Goal: Check status: Check status

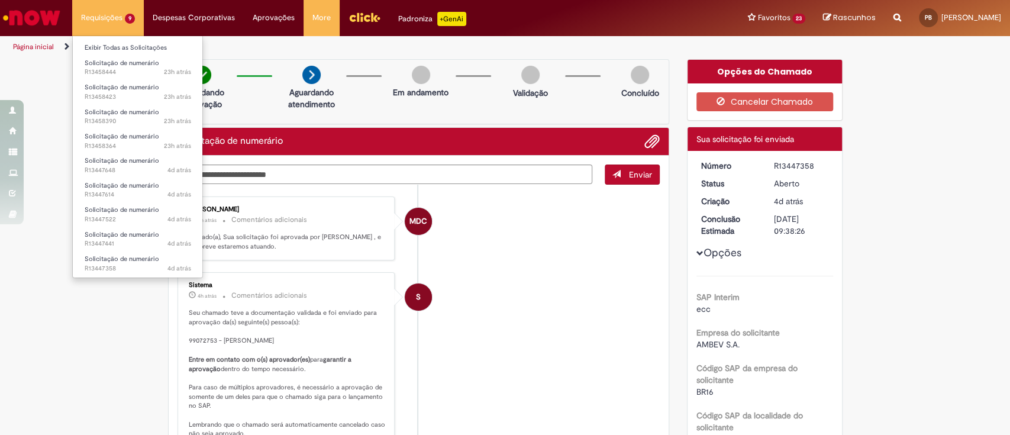
click at [138, 250] on li "Solicitação de numerário 4d atrás 4 dias atrás R13447358" at bounding box center [138, 262] width 130 height 24
click at [140, 263] on span "Solicitação de numerário" at bounding box center [122, 258] width 75 height 9
click at [107, 200] on link "Solicitação de numerário 4d atrás 4 dias atrás R13447614" at bounding box center [138, 190] width 130 height 22
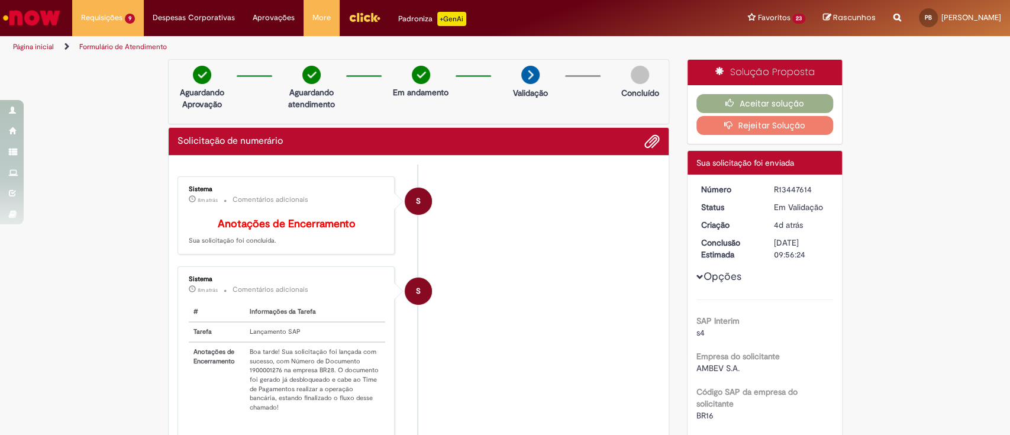
click at [257, 379] on td "Boa tarde! Sua solicitação foi lançada com sucesso, com Número de Documento 190…" at bounding box center [315, 379] width 141 height 75
copy td "1900001276"
click at [752, 100] on button "Aceitar solução" at bounding box center [764, 103] width 137 height 19
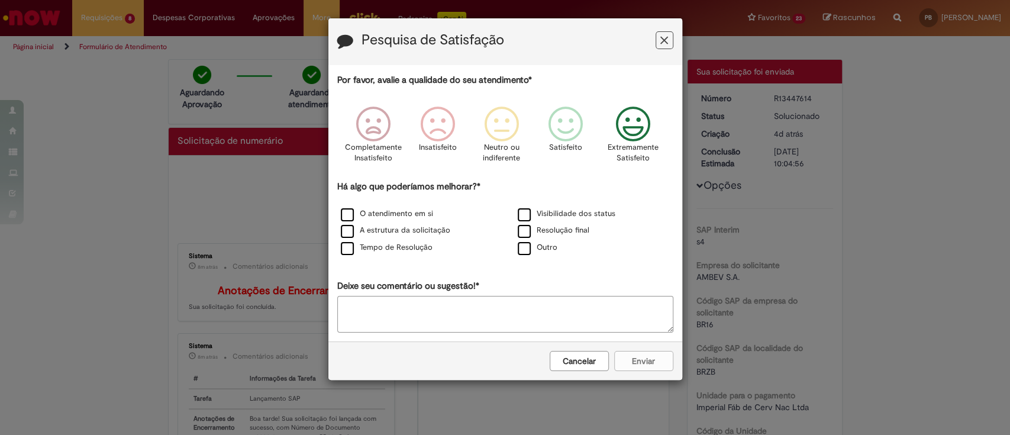
click at [630, 133] on icon "Feedback" at bounding box center [632, 123] width 44 height 35
click at [492, 306] on textarea "Deixe seu comentário ou sugestão!*" at bounding box center [505, 314] width 336 height 37
type textarea "**********"
click at [351, 215] on label "O atendimento em si" at bounding box center [387, 213] width 92 height 11
click at [632, 357] on button "Enviar" at bounding box center [643, 361] width 59 height 20
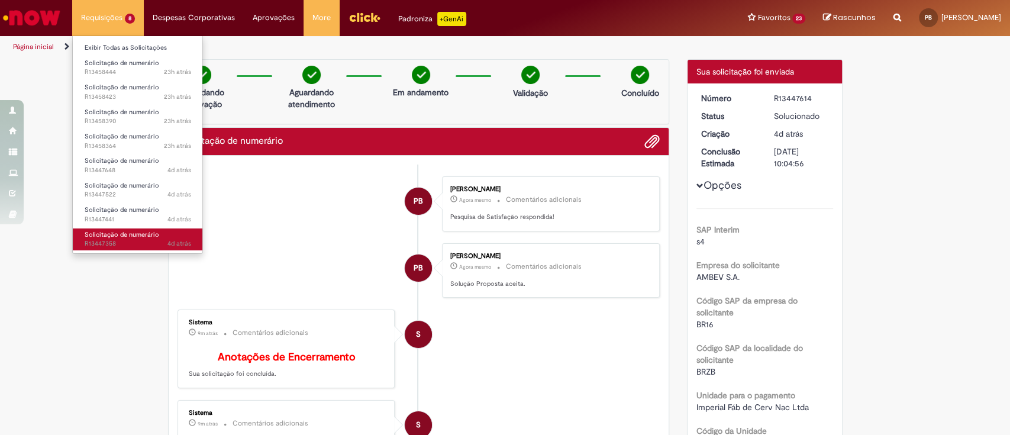
click at [141, 234] on span "Solicitação de numerário" at bounding box center [122, 234] width 75 height 9
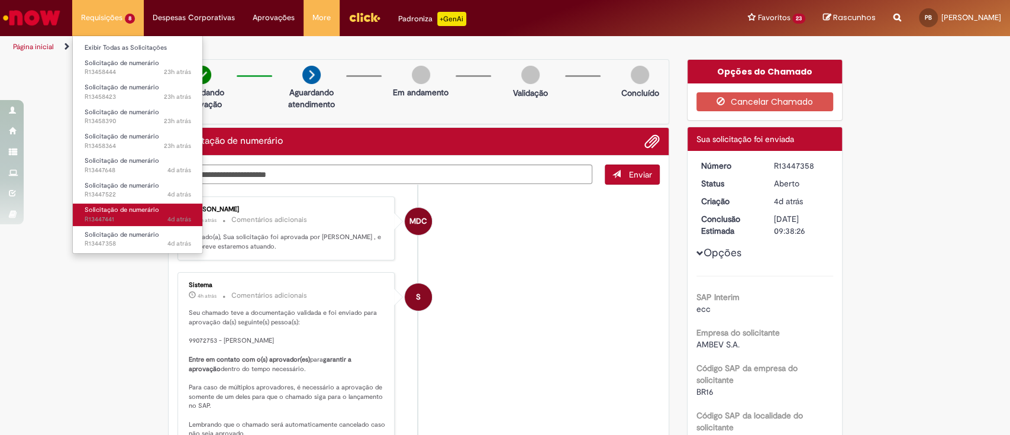
click at [128, 215] on span "4d atrás 4 dias atrás R13447441" at bounding box center [138, 219] width 106 height 9
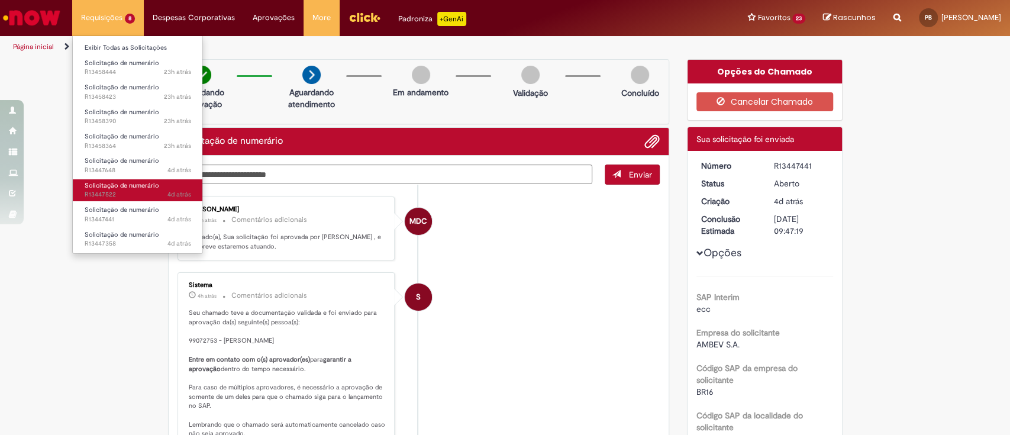
click at [156, 185] on span "Solicitação de numerário" at bounding box center [122, 185] width 75 height 9
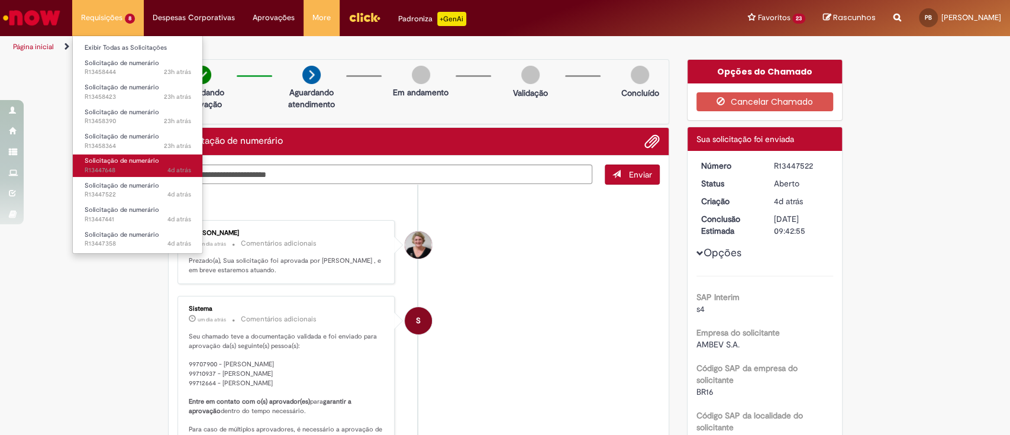
click at [144, 160] on span "Solicitação de numerário" at bounding box center [122, 160] width 75 height 9
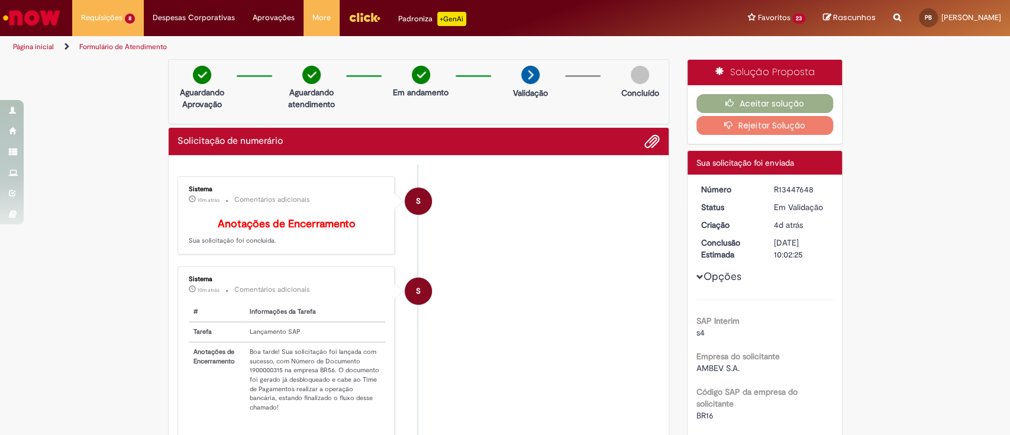
scroll to position [79, 0]
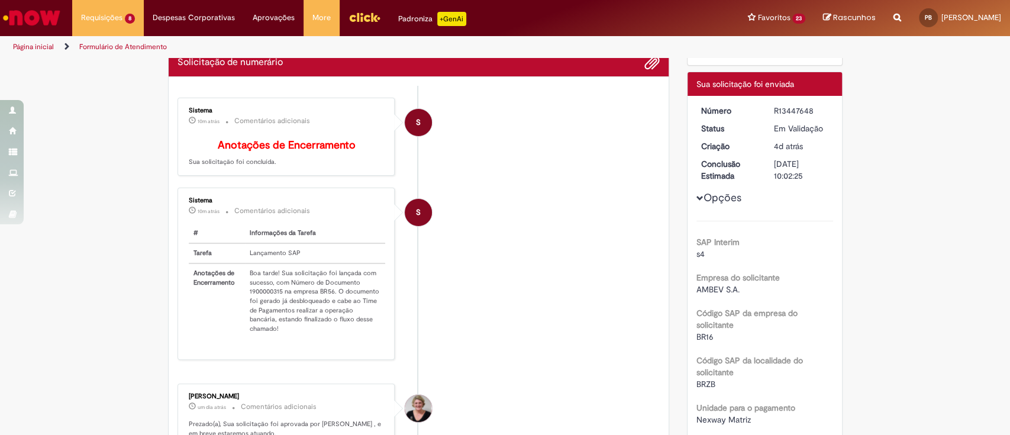
click at [268, 300] on td "Boa tarde! Sua solicitação foi lançada com sucesso, com Número de Documento 190…" at bounding box center [315, 300] width 141 height 75
copy td "1900000315"
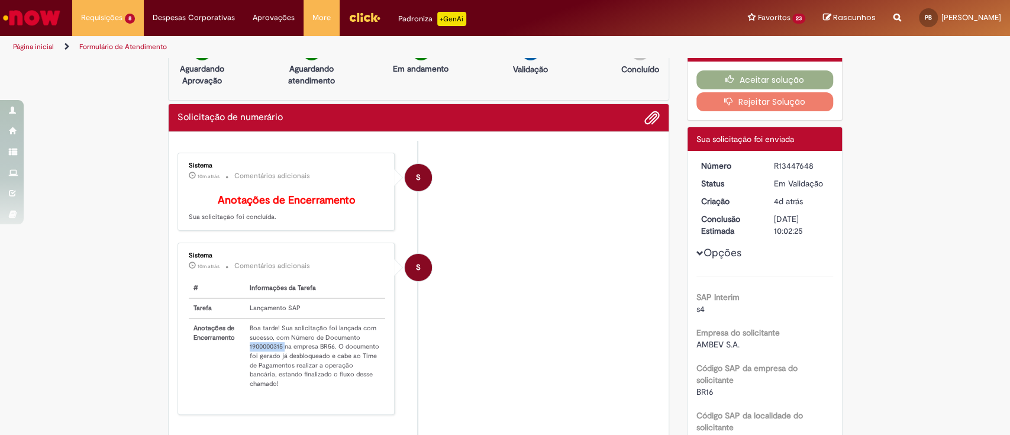
scroll to position [0, 0]
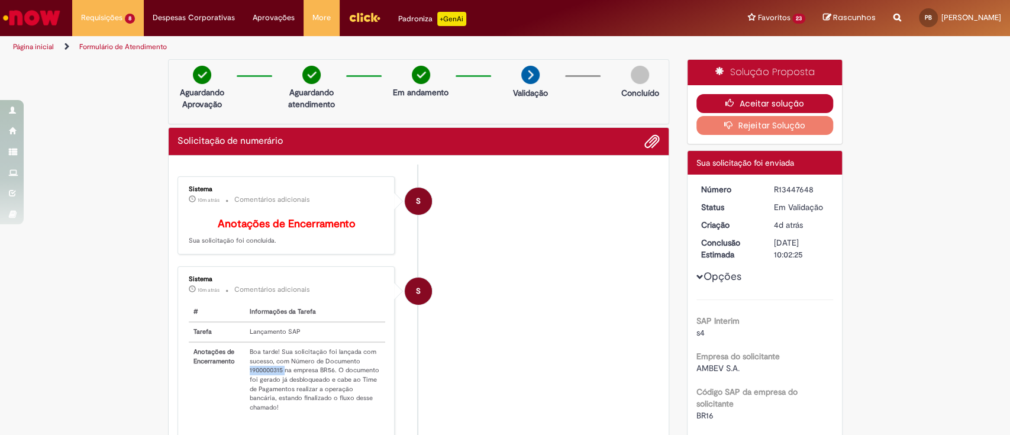
click at [781, 99] on button "Aceitar solução" at bounding box center [764, 103] width 137 height 19
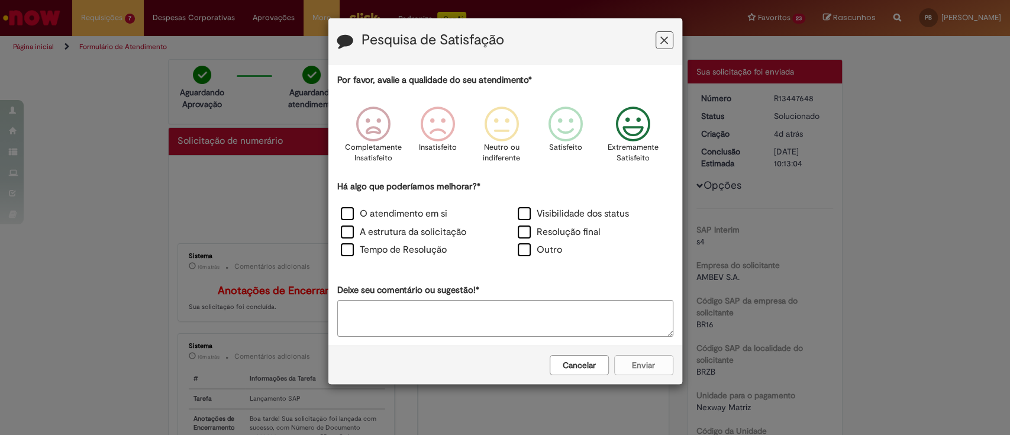
click at [634, 126] on icon "Feedback" at bounding box center [632, 123] width 44 height 35
click at [345, 209] on label "O atendimento em si" at bounding box center [394, 214] width 106 height 14
click at [625, 367] on button "Enviar" at bounding box center [643, 365] width 59 height 20
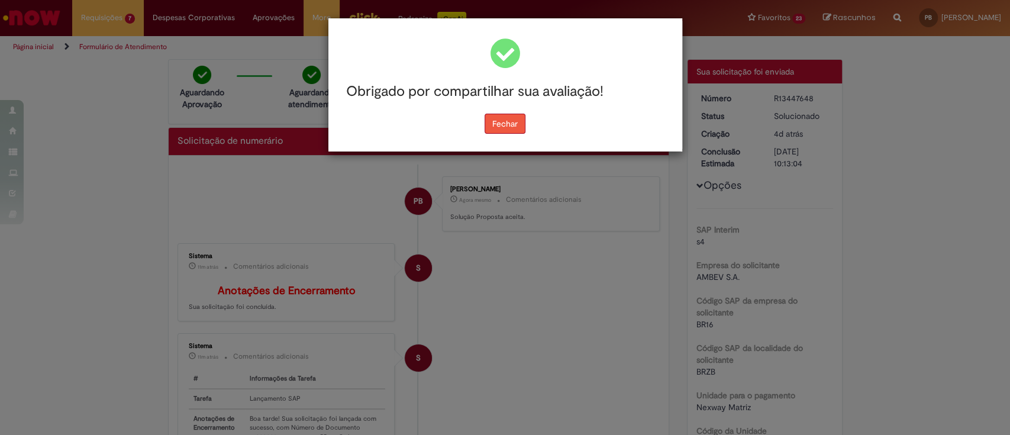
click at [506, 121] on button "Fechar" at bounding box center [504, 124] width 41 height 20
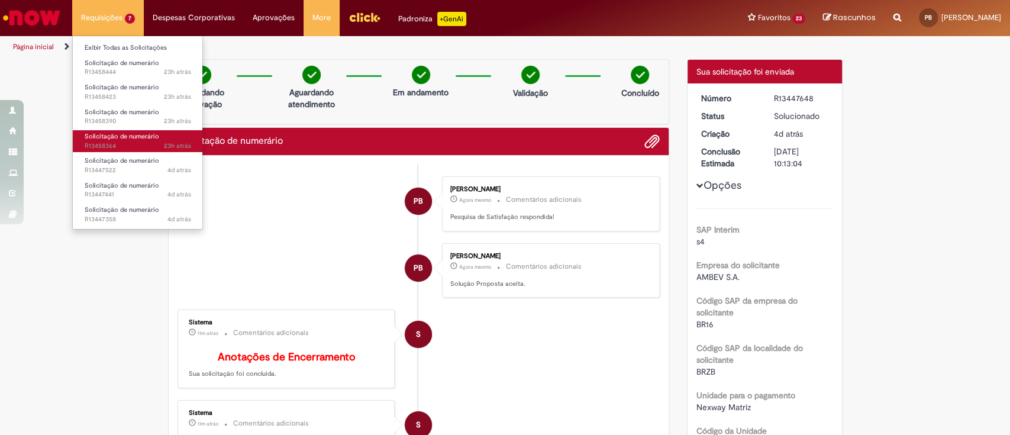
click at [133, 142] on span "23h atrás 23 horas atrás R13458364" at bounding box center [138, 145] width 106 height 9
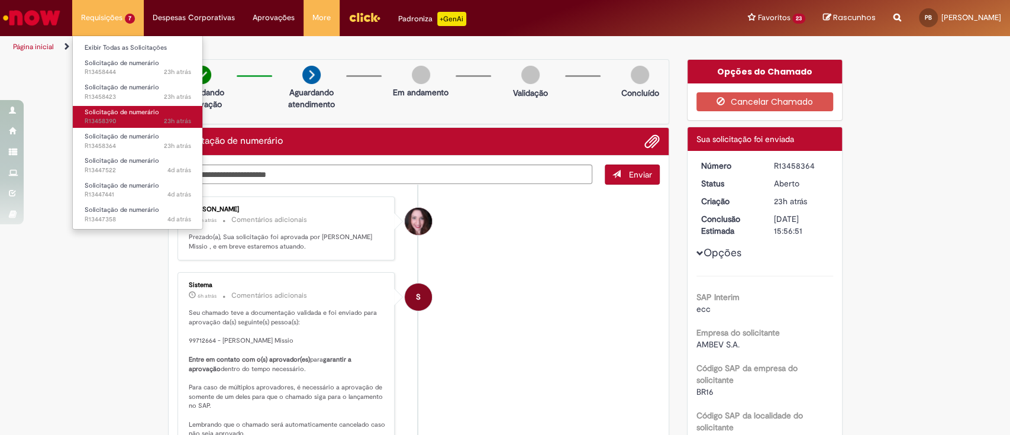
click at [122, 115] on span "Solicitação de numerário" at bounding box center [122, 112] width 75 height 9
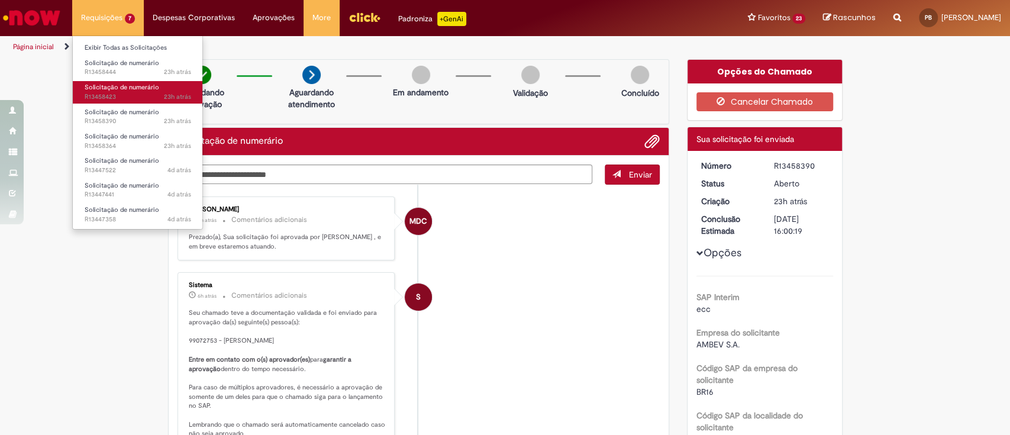
click at [122, 96] on span "23h atrás 23 horas atrás R13458423" at bounding box center [138, 96] width 106 height 9
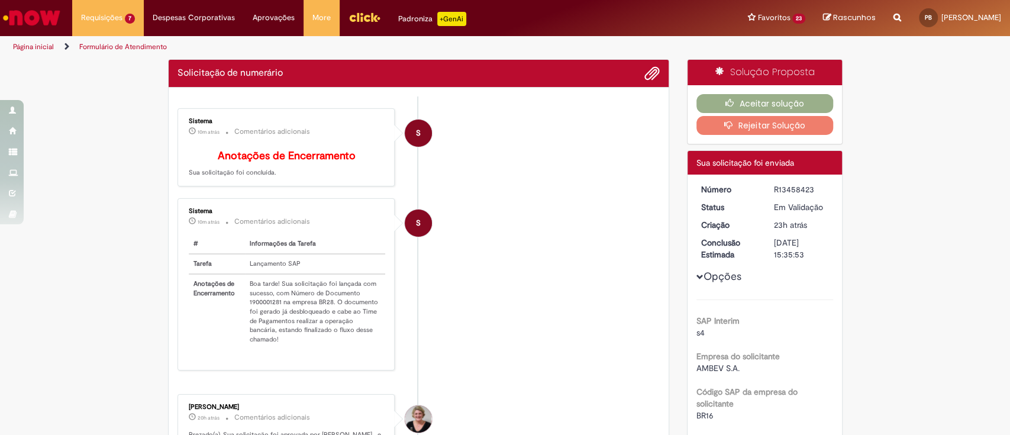
click at [265, 308] on div "Sistema 10m atrás 10 minutos atrás Comentários adicionais # Informações da Tare…" at bounding box center [286, 284] width 211 height 164
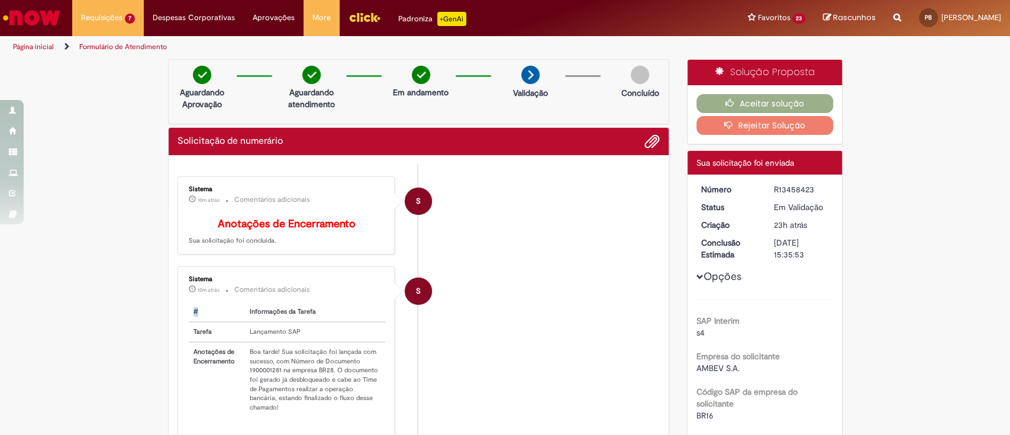
click at [265, 308] on div "Sistema 10m atrás 10 minutos atrás Comentários adicionais # Informações da Tare…" at bounding box center [286, 352] width 211 height 164
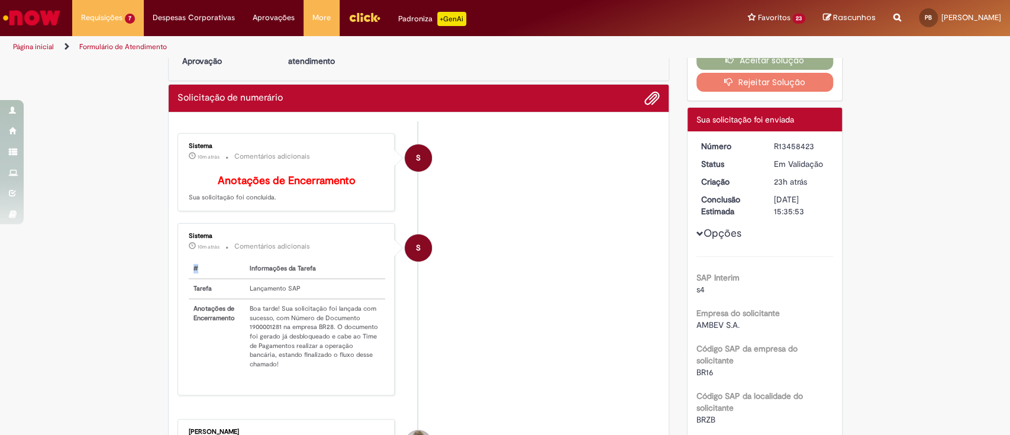
scroll to position [157, 0]
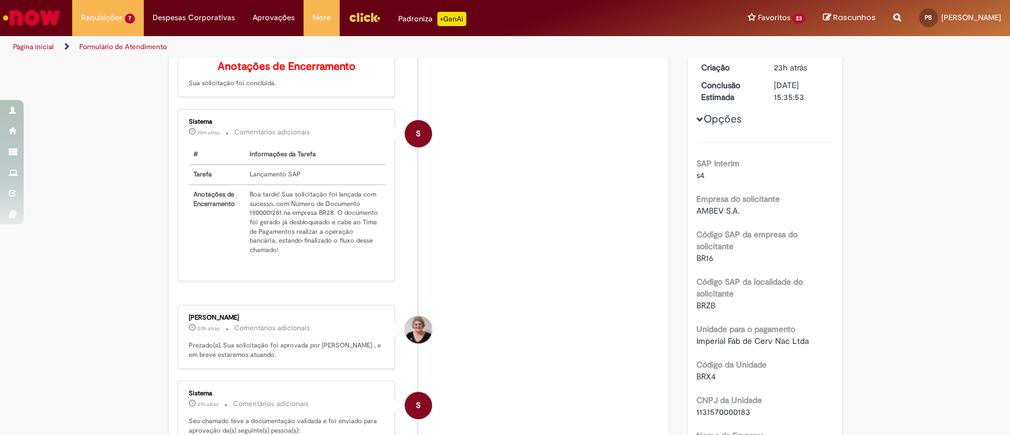
click at [254, 222] on td "Boa tarde! Sua solicitação foi lançada com sucesso, com Número de Documento 190…" at bounding box center [315, 222] width 141 height 75
copy td "1900001281"
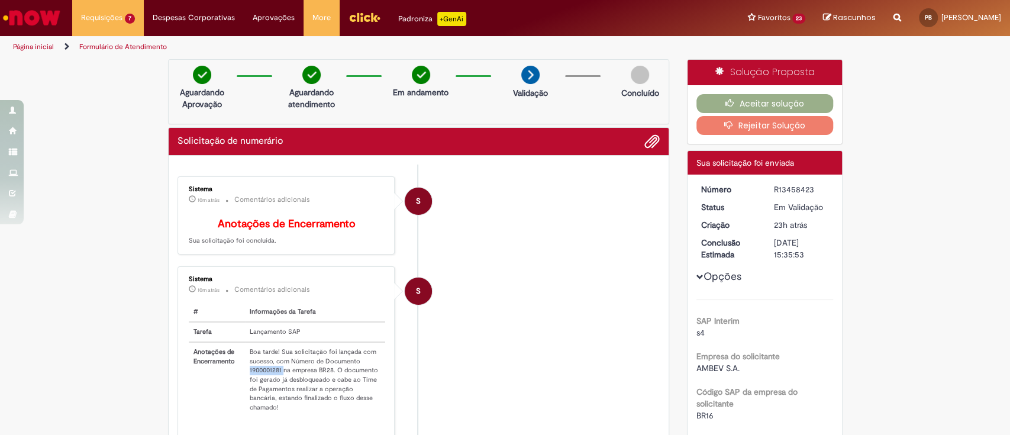
scroll to position [0, 0]
click at [754, 95] on button "Aceitar solução" at bounding box center [764, 103] width 137 height 19
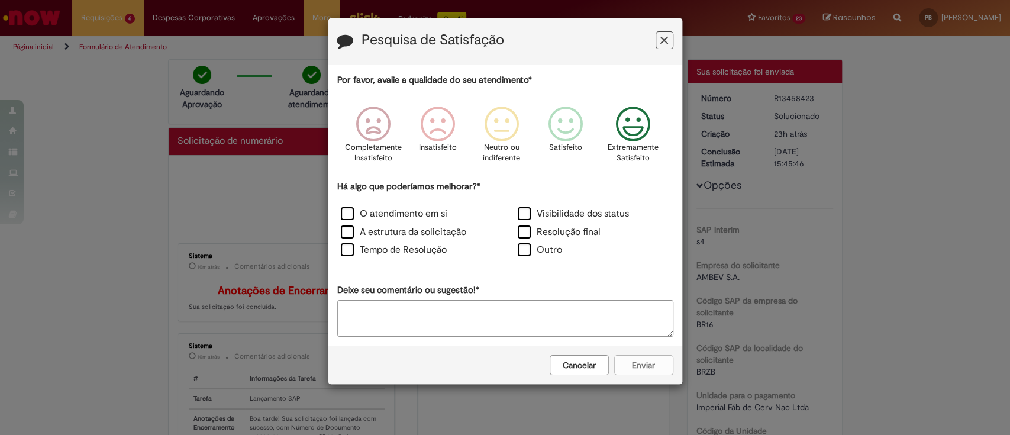
click at [627, 124] on icon "Feedback" at bounding box center [632, 123] width 44 height 35
click at [344, 211] on label "O atendimento em si" at bounding box center [394, 214] width 106 height 14
click at [634, 362] on button "Enviar" at bounding box center [643, 365] width 59 height 20
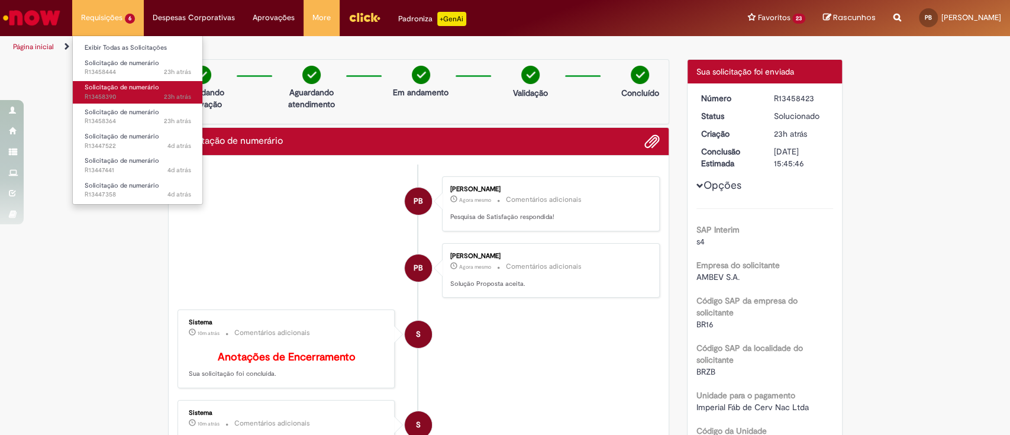
click at [133, 96] on span "23h atrás 23 horas atrás R13458390" at bounding box center [138, 96] width 106 height 9
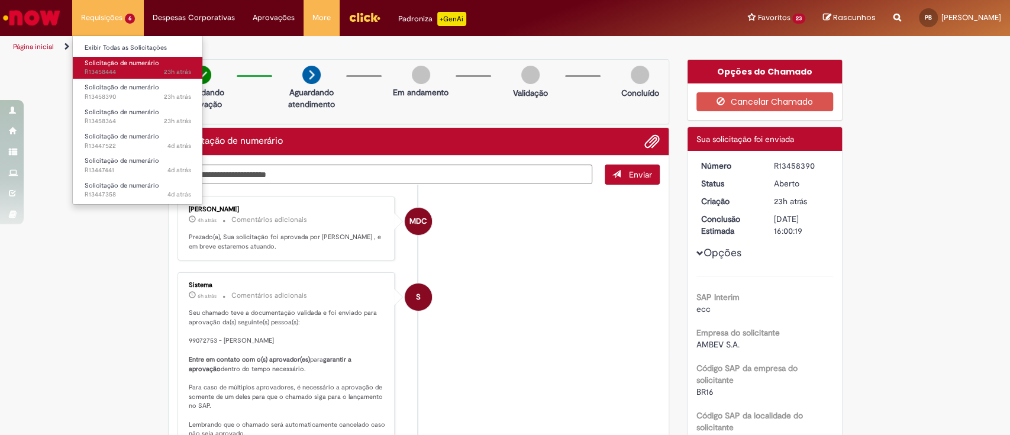
click at [124, 69] on span "23h atrás 23 horas atrás R13458444" at bounding box center [138, 71] width 106 height 9
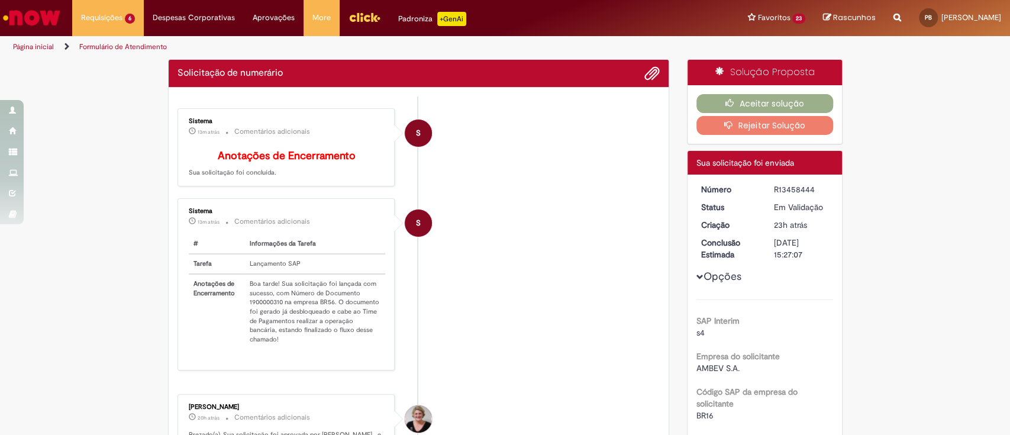
click at [270, 308] on div "Sistema 13m atrás 13 minutos atrás Comentários adicionais # Informações da Tare…" at bounding box center [286, 284] width 211 height 164
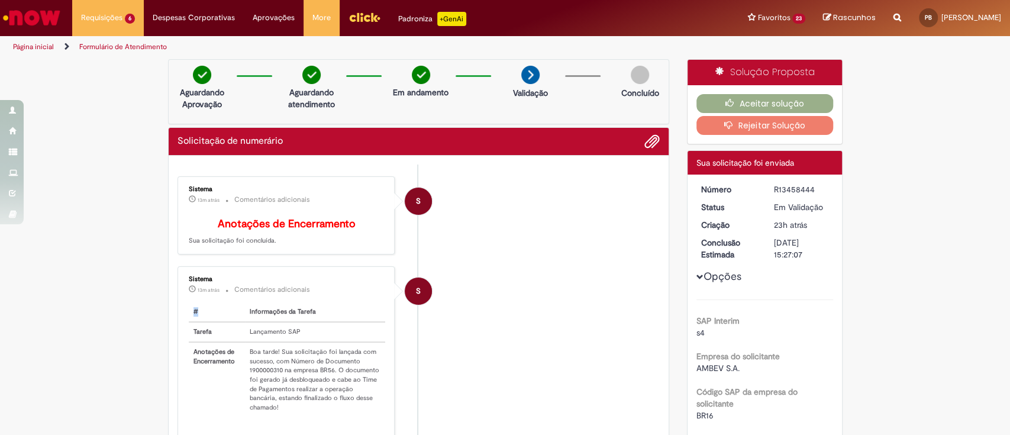
click at [270, 308] on div "Sistema 13m atrás 13 minutos atrás Comentários adicionais # Informações da Tare…" at bounding box center [286, 352] width 211 height 164
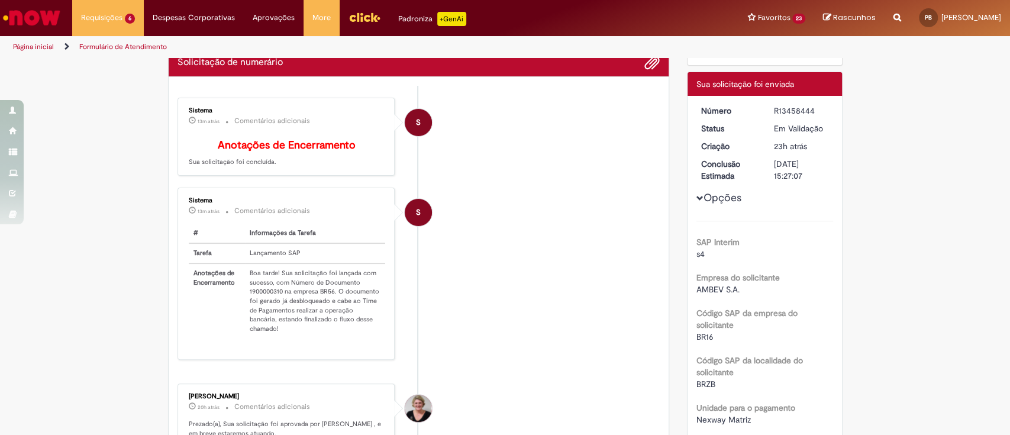
click at [263, 297] on td "Boa tarde! Sua solicitação foi lançada com sucesso, com Número de Documento 190…" at bounding box center [315, 300] width 141 height 75
copy td "1900000310"
click at [467, 342] on li "S Sistema 13m atrás 13 minutos atrás Comentários adicionais # Informações da Ta…" at bounding box center [418, 274] width 483 height 172
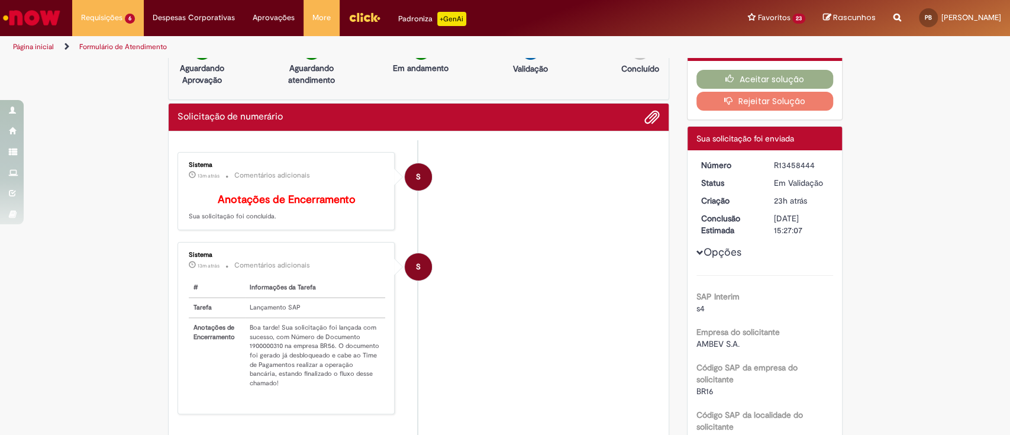
scroll to position [0, 0]
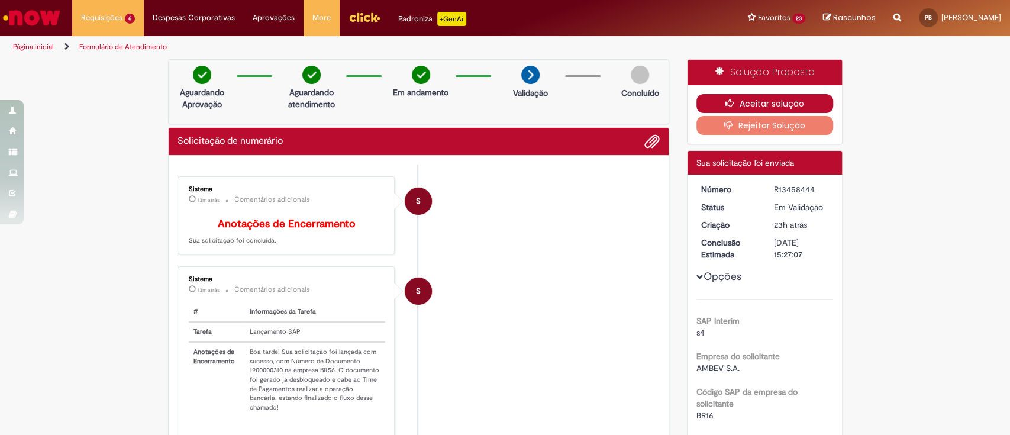
click at [738, 100] on button "Aceitar solução" at bounding box center [764, 103] width 137 height 19
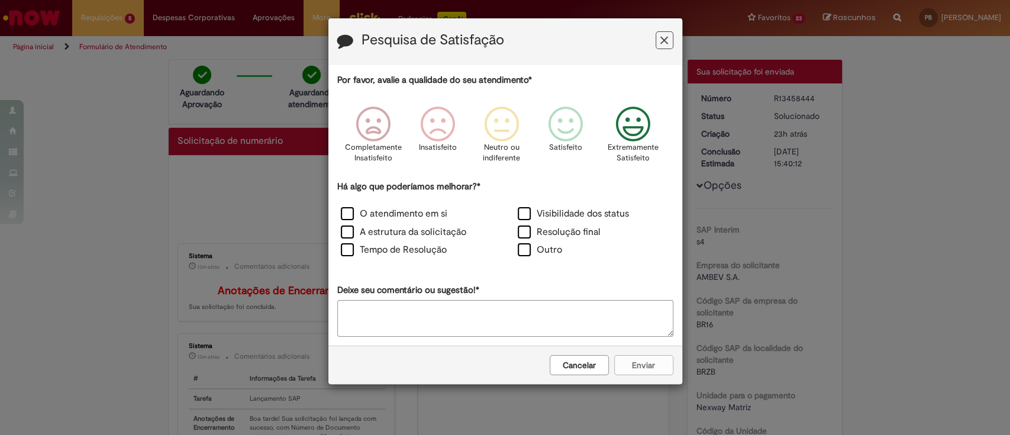
click at [640, 134] on icon "Feedback" at bounding box center [632, 123] width 44 height 35
click at [350, 255] on label "Tempo de Resolução" at bounding box center [394, 250] width 106 height 14
click at [343, 215] on label "O atendimento em si" at bounding box center [394, 214] width 106 height 14
click at [347, 248] on label "Tempo de Resolução" at bounding box center [394, 250] width 106 height 14
click at [634, 371] on button "Enviar" at bounding box center [643, 365] width 59 height 20
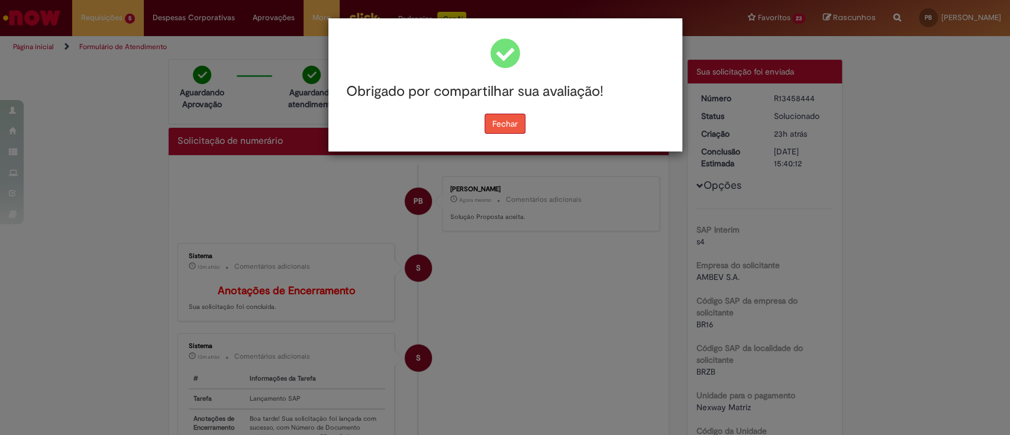
click at [497, 124] on button "Fechar" at bounding box center [504, 124] width 41 height 20
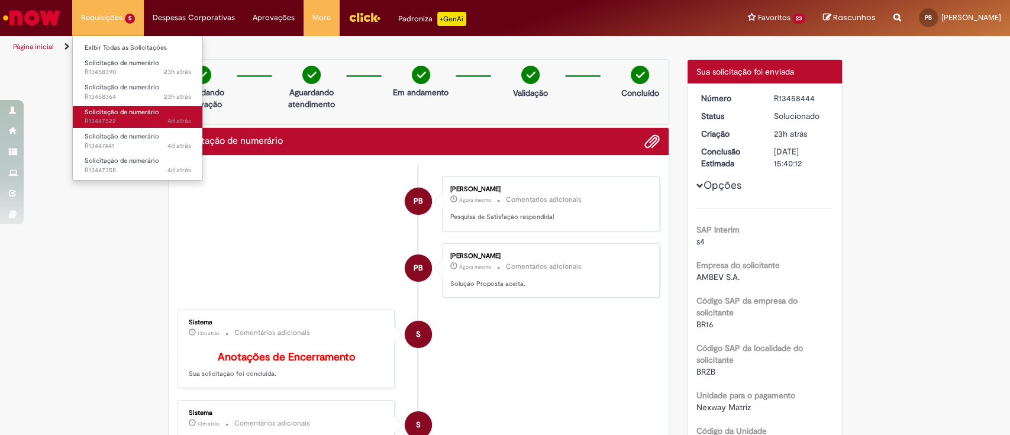
click at [123, 117] on span "4d atrás 4 dias atrás R13447522" at bounding box center [138, 121] width 106 height 9
